Goal: Book appointment/travel/reservation

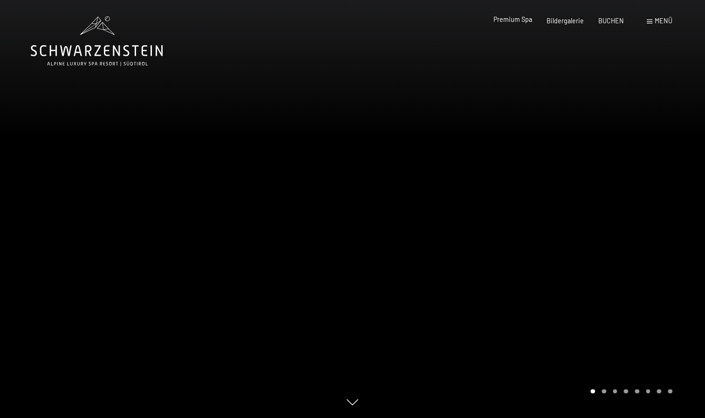
click at [530, 22] on span "Premium Spa" at bounding box center [512, 19] width 39 height 8
click at [575, 20] on span "Bildergalerie" at bounding box center [564, 19] width 37 height 8
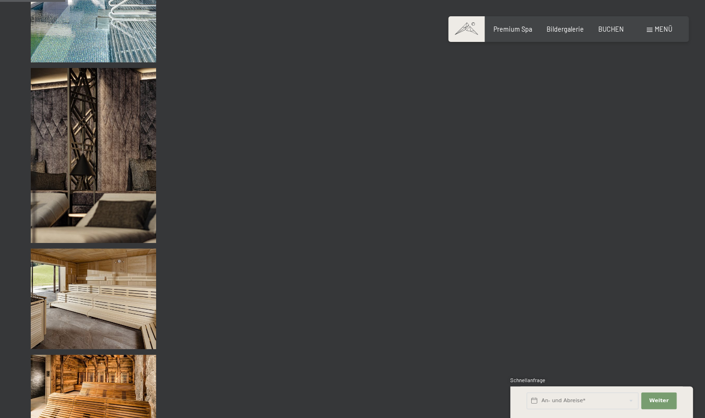
scroll to position [858, 0]
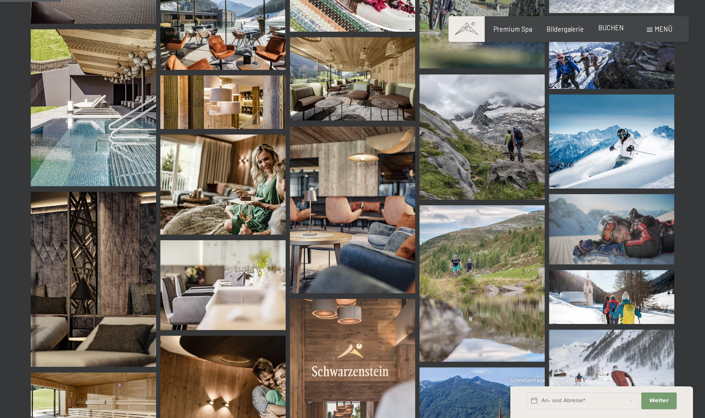
click at [613, 26] on span "BUCHEN" at bounding box center [611, 28] width 26 height 8
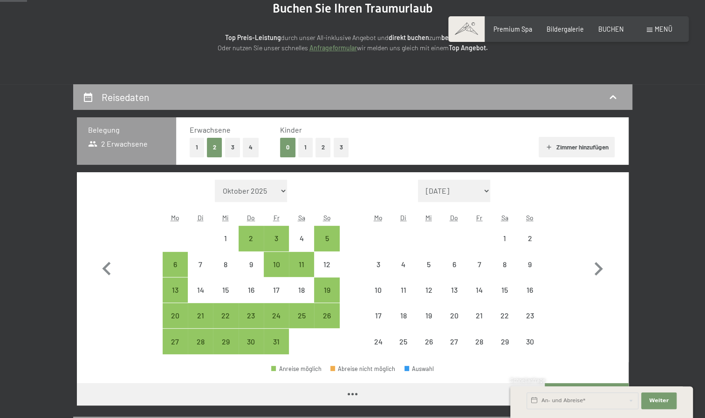
scroll to position [120, 0]
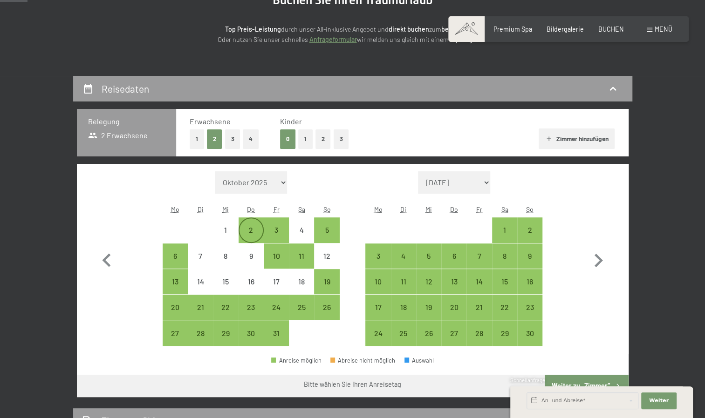
click at [254, 226] on div "2" at bounding box center [250, 229] width 23 height 23
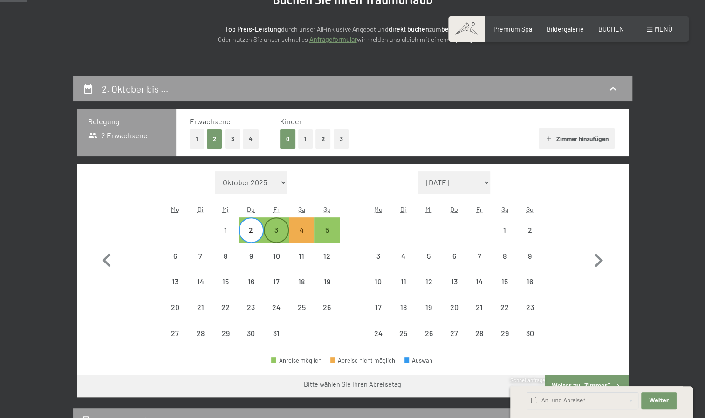
click at [278, 228] on div "3" at bounding box center [276, 237] width 23 height 23
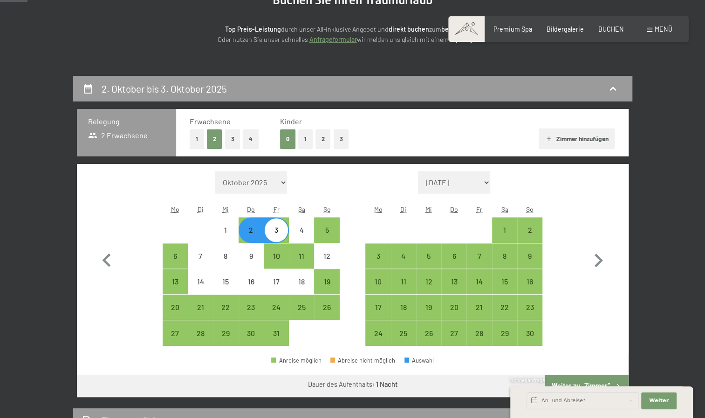
click at [599, 378] on div "Schnellanfrage" at bounding box center [601, 381] width 183 height 9
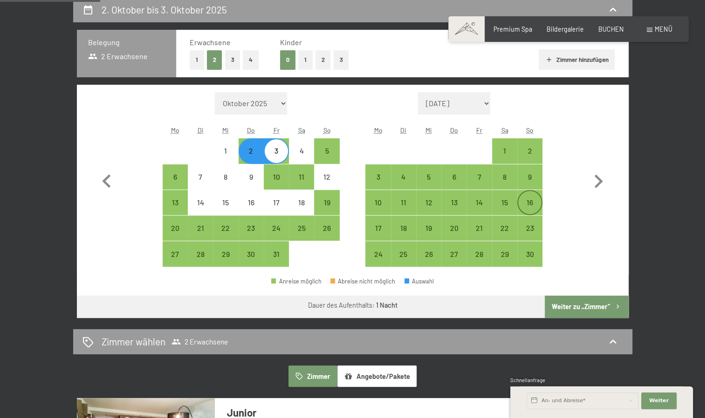
scroll to position [199, 0]
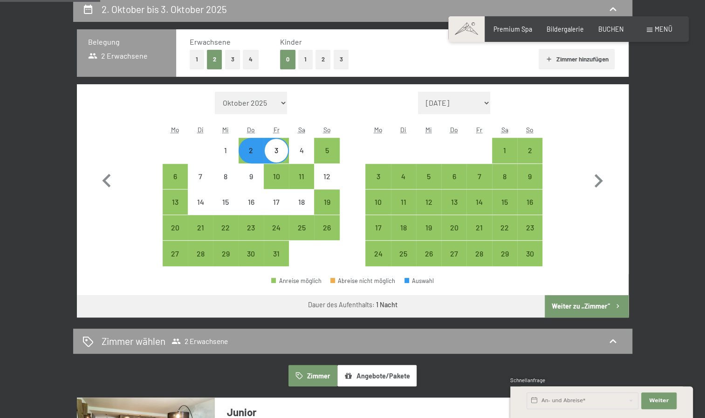
click at [597, 302] on button "Weiter zu „Zimmer“" at bounding box center [586, 306] width 83 height 22
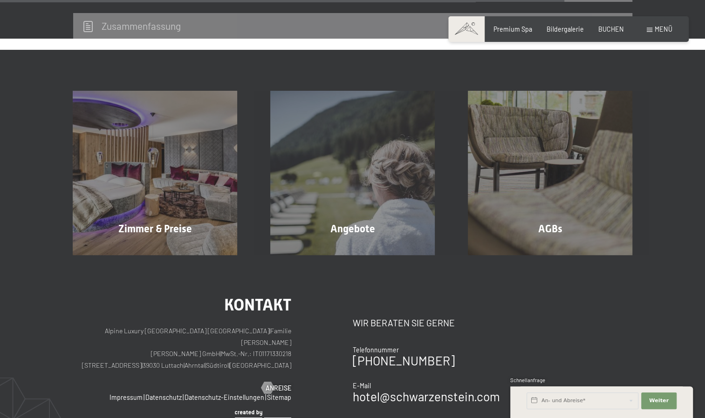
scroll to position [886, 0]
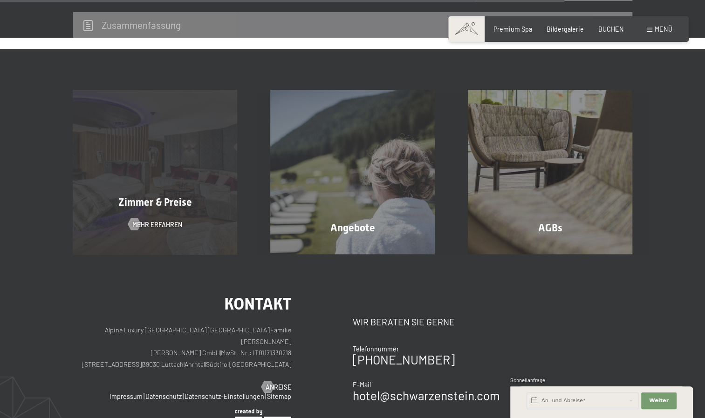
click at [197, 213] on div "Zimmer & Preise Mehr erfahren" at bounding box center [155, 172] width 198 height 164
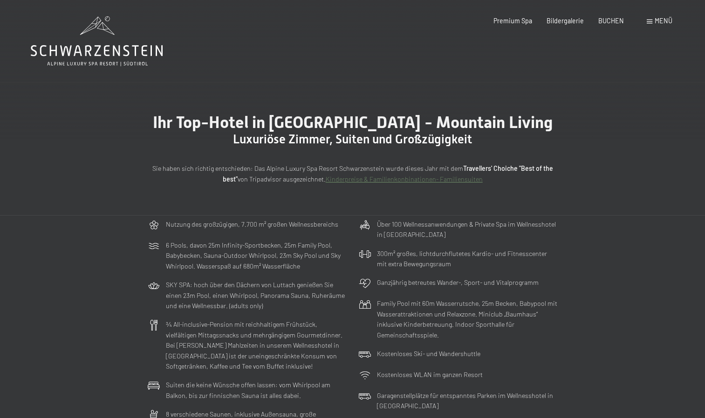
click at [109, 55] on icon at bounding box center [97, 50] width 132 height 11
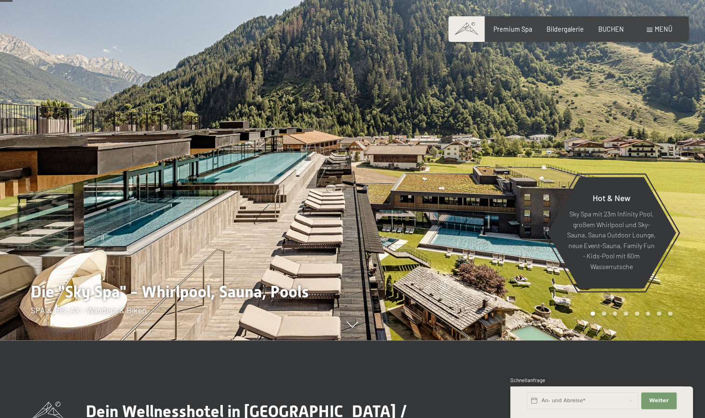
scroll to position [80, 0]
